Goal: Task Accomplishment & Management: Use online tool/utility

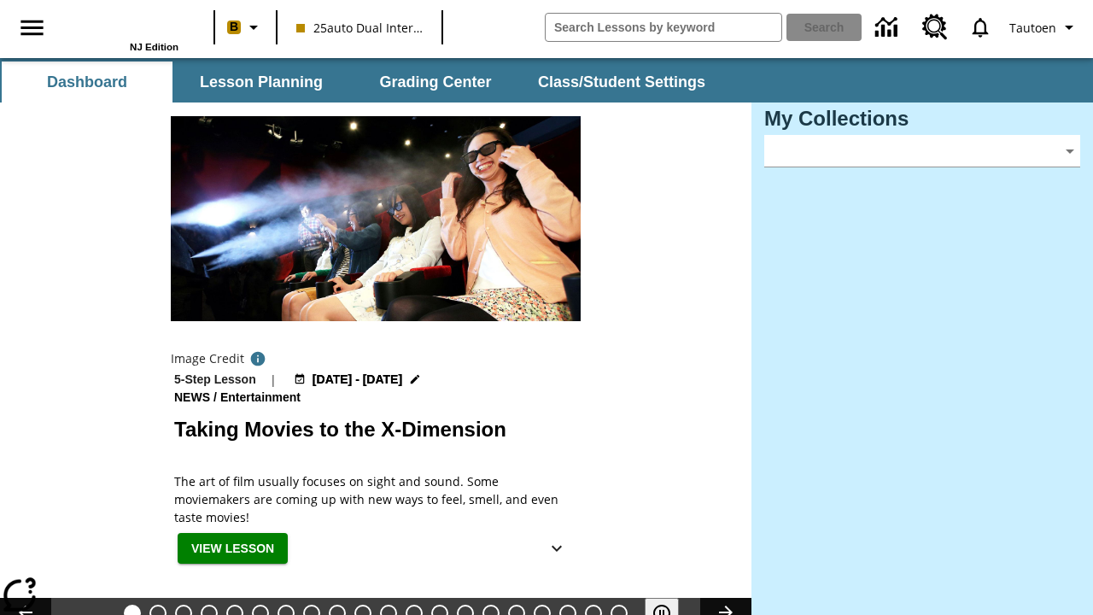
type input "-1"
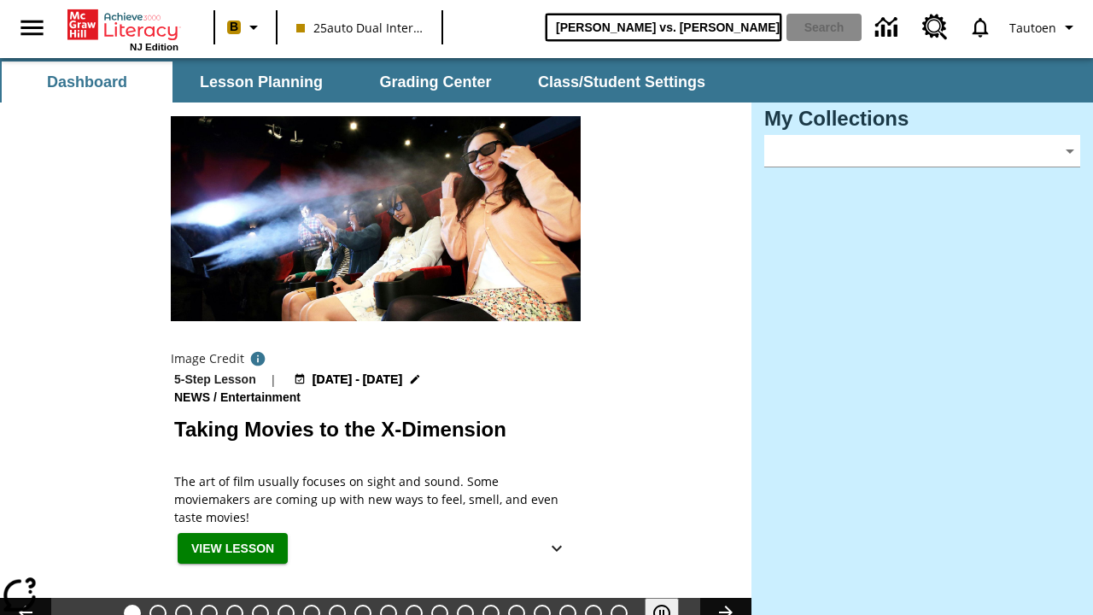
type input "[PERSON_NAME] vs. [PERSON_NAME]"
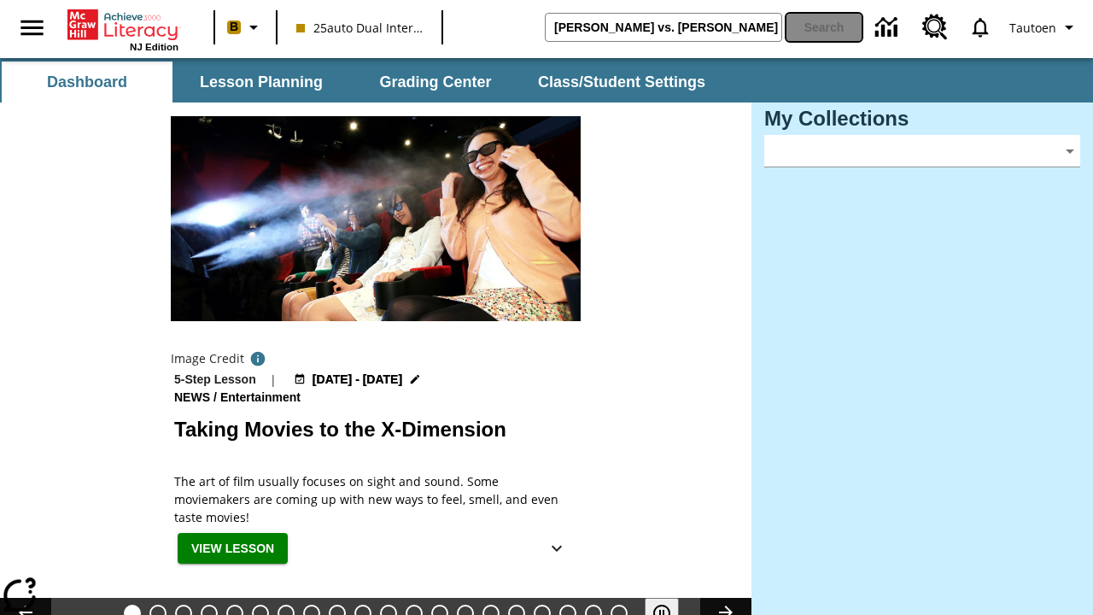
click at [825, 27] on button "Search" at bounding box center [823, 27] width 75 height 27
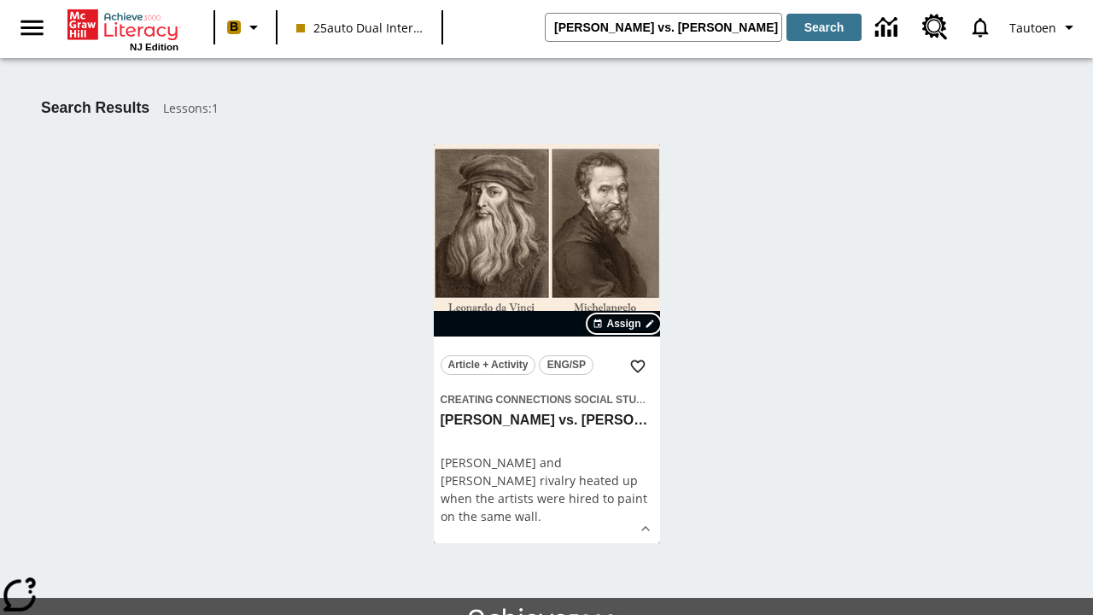
click at [625, 324] on span "Assign" at bounding box center [623, 323] width 34 height 15
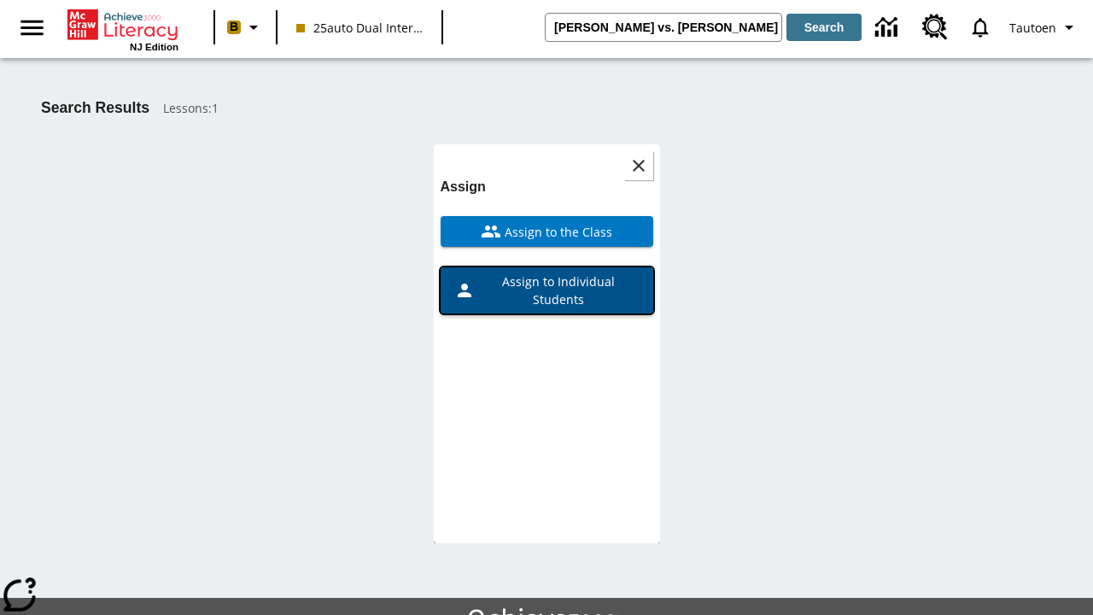
click at [546, 272] on span "Assign to Individual Students" at bounding box center [557, 290] width 165 height 36
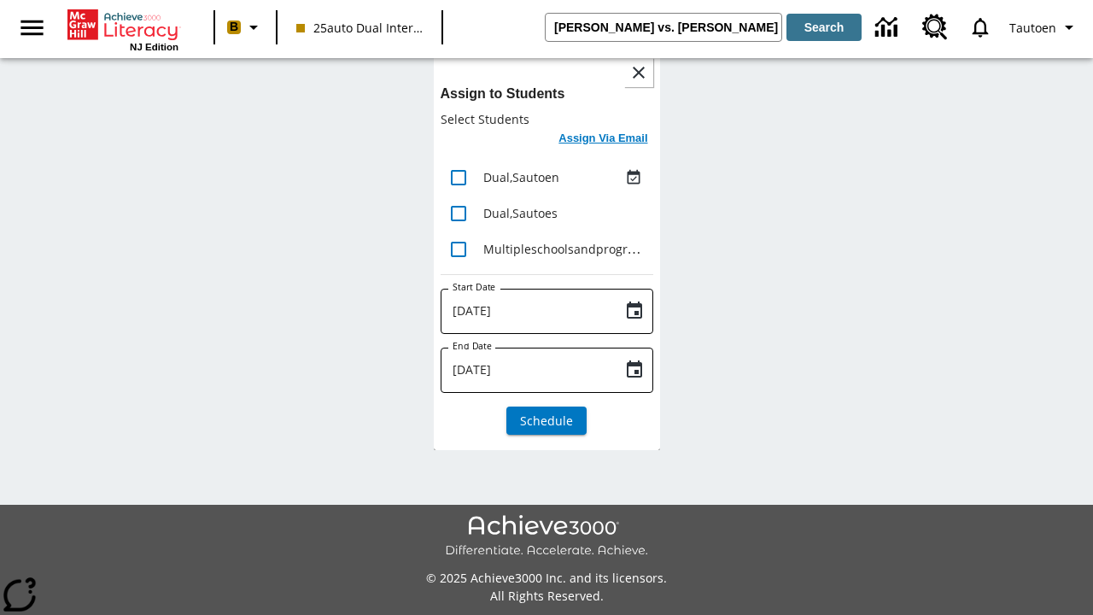
click at [603, 140] on h6 "Assign Via Email" at bounding box center [602, 139] width 89 height 20
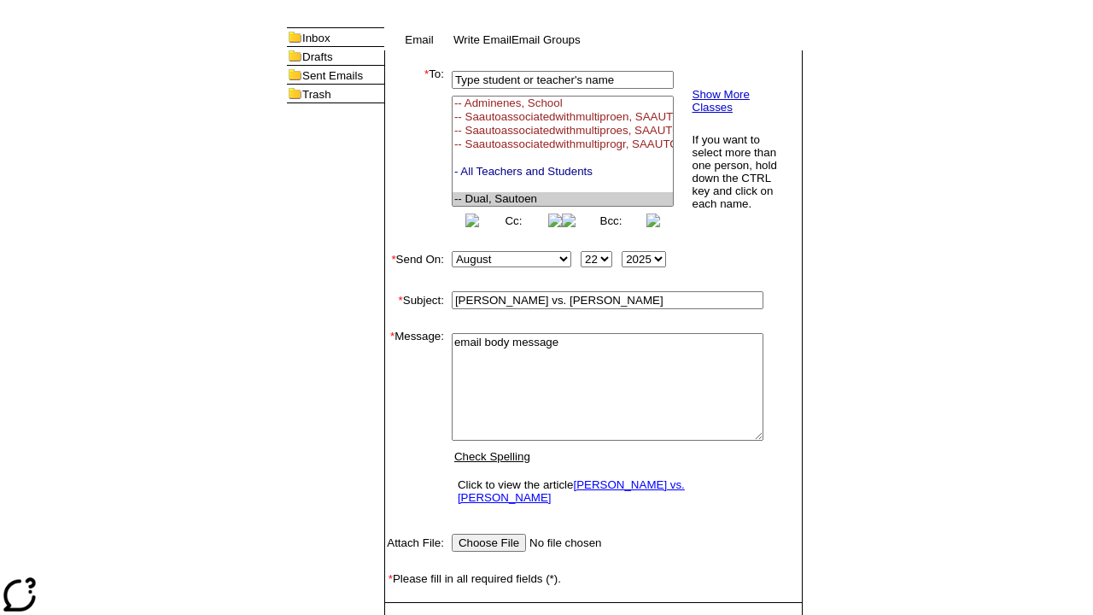
select select "U,21476361,1"
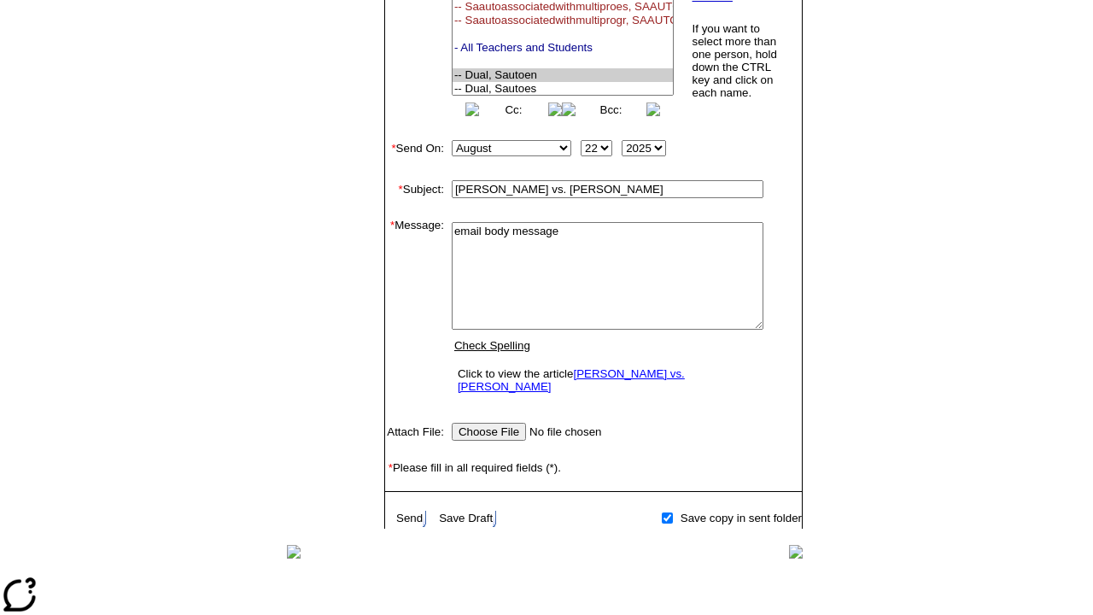
scroll to position [116, 0]
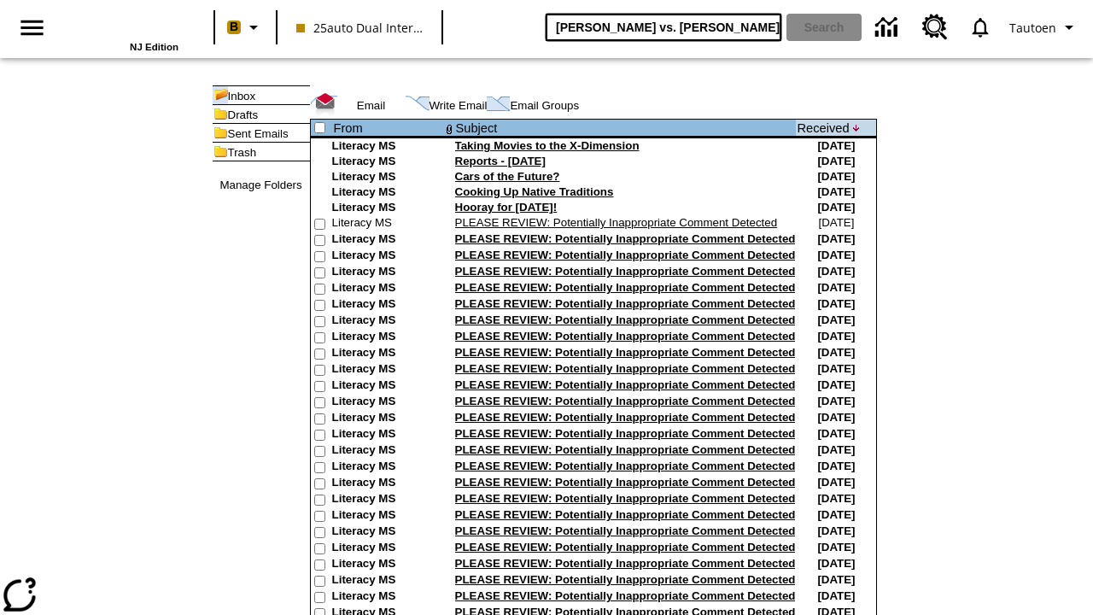
type input "[PERSON_NAME] vs. [PERSON_NAME]"
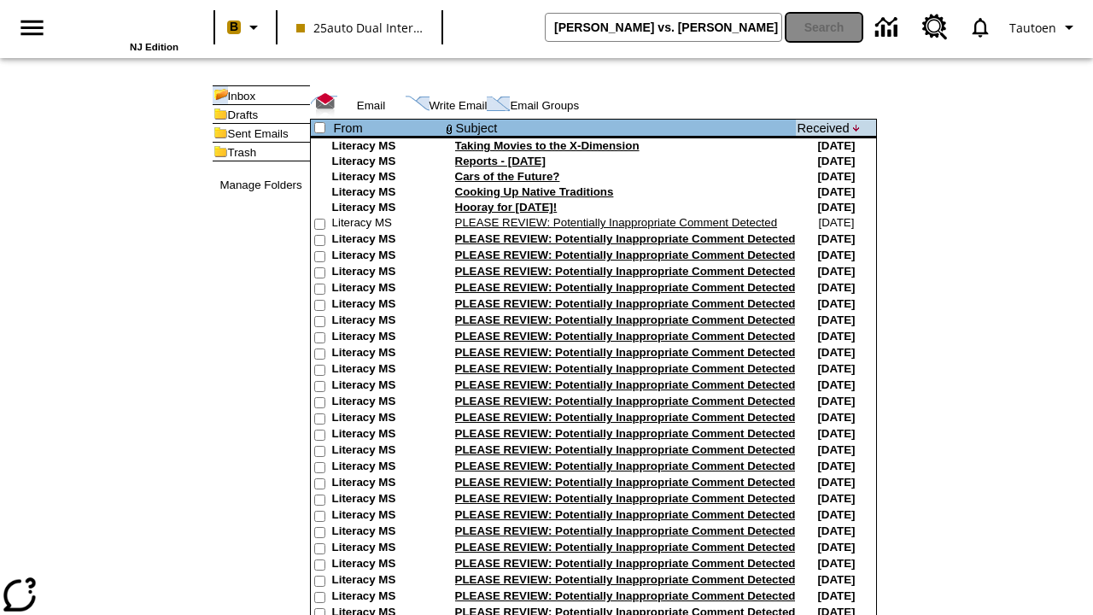
click at [825, 27] on button "Search" at bounding box center [823, 27] width 75 height 27
